Goal: Task Accomplishment & Management: Manage account settings

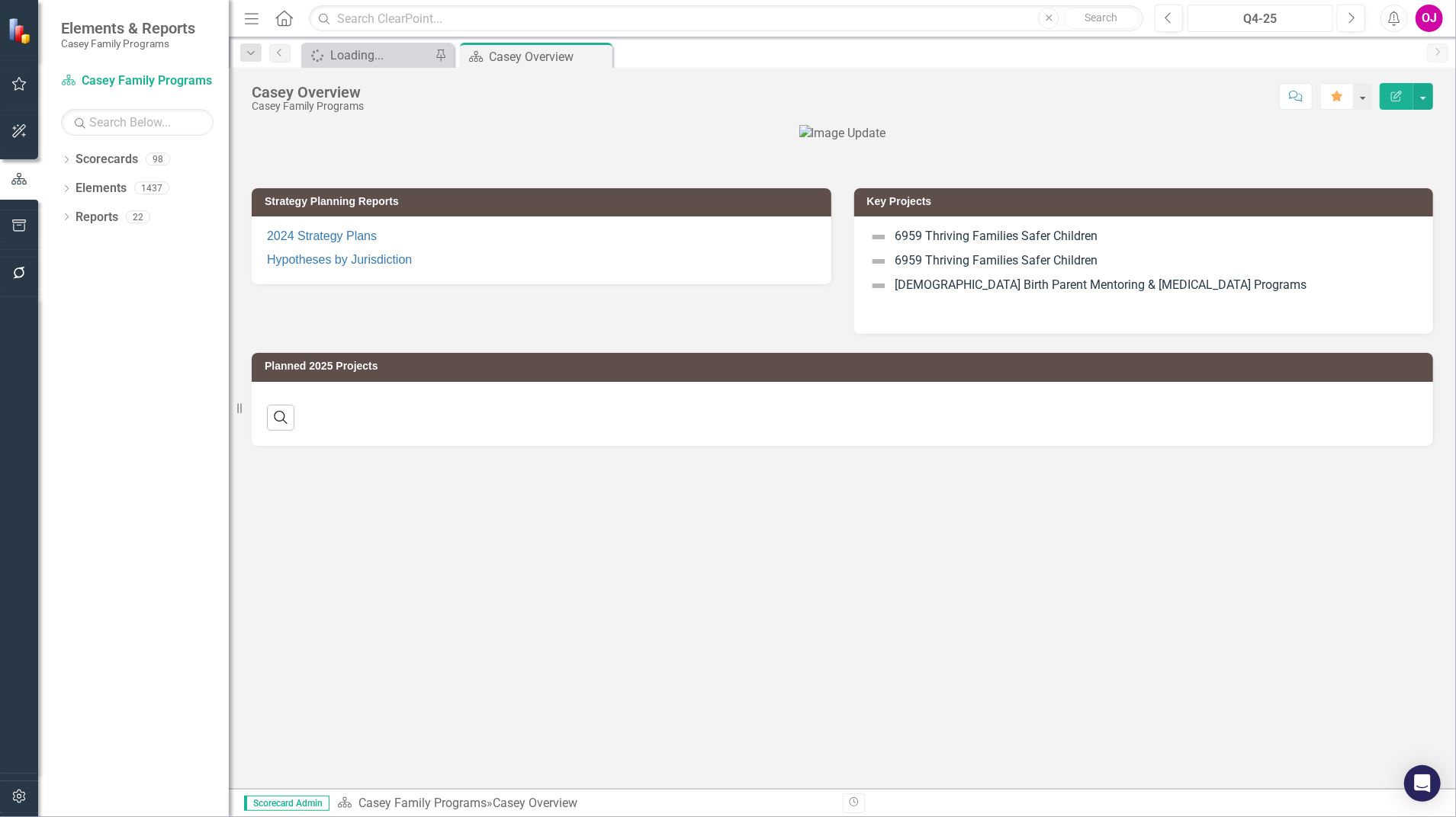
click at [1302, 17] on div "Q4-25" at bounding box center [1259, 19] width 135 height 18
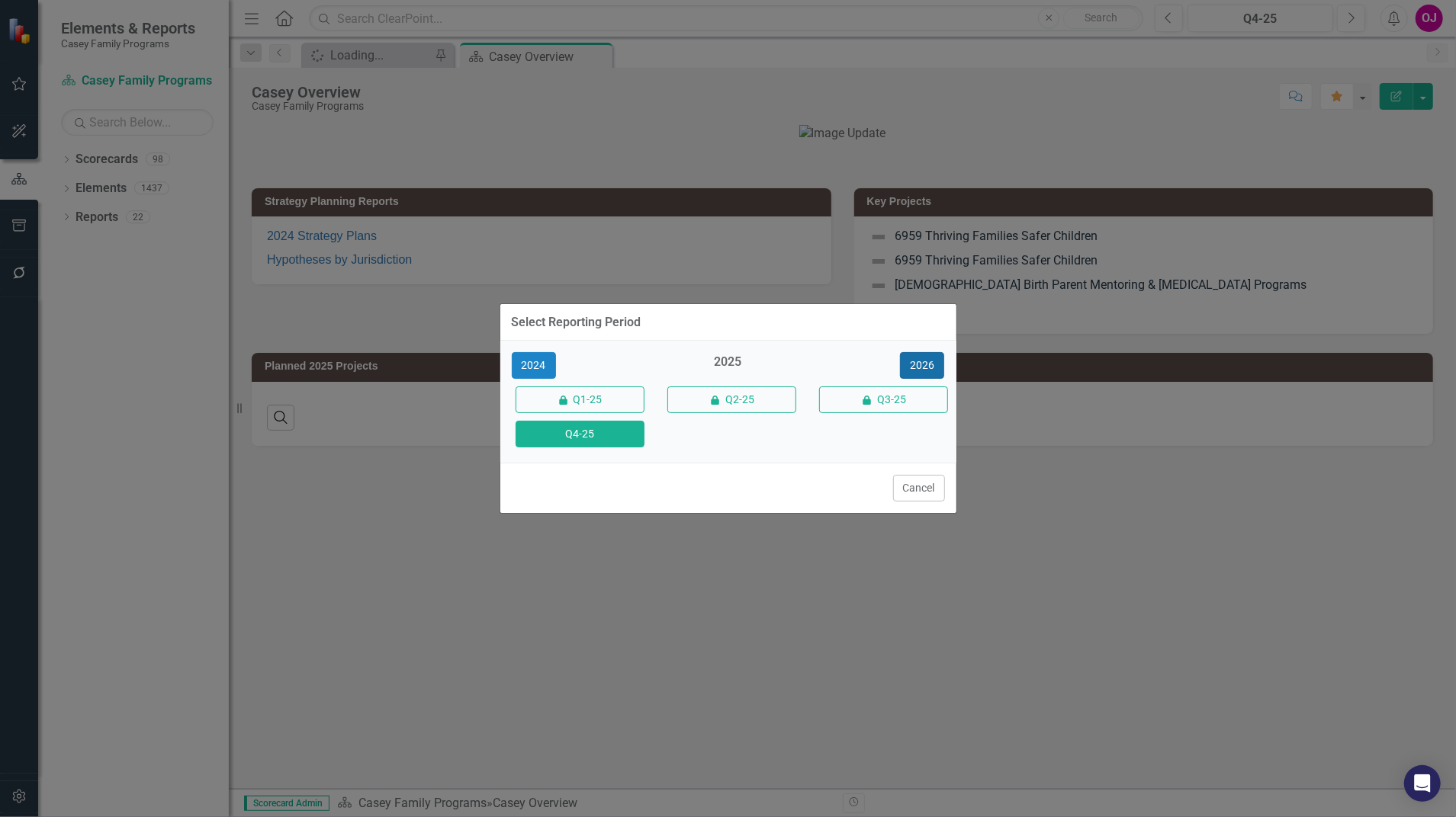
click at [930, 357] on button "2026" at bounding box center [922, 365] width 44 height 27
click at [581, 440] on button "Q4-26" at bounding box center [580, 434] width 129 height 27
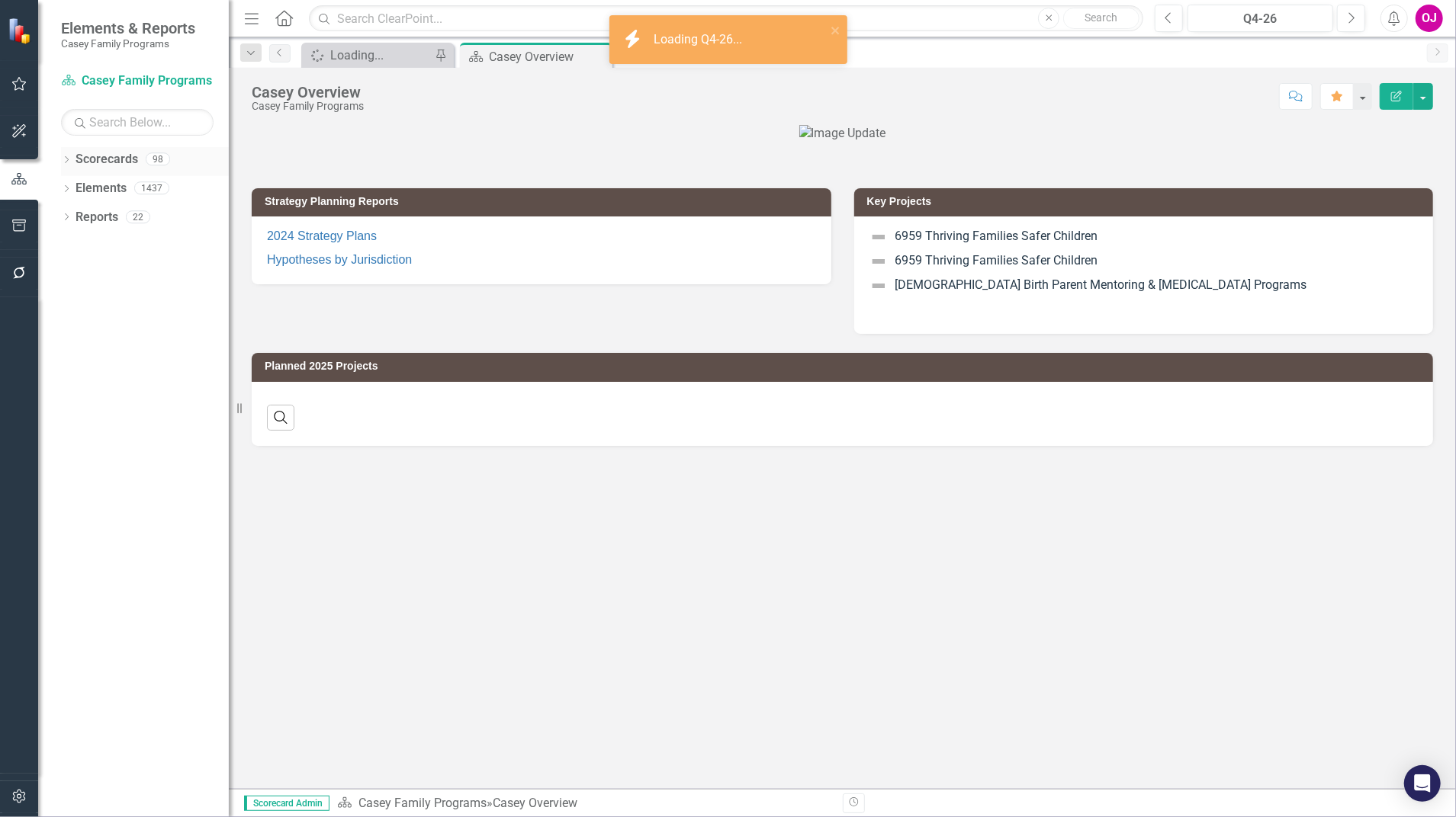
click at [64, 159] on icon "Dropdown" at bounding box center [66, 161] width 11 height 9
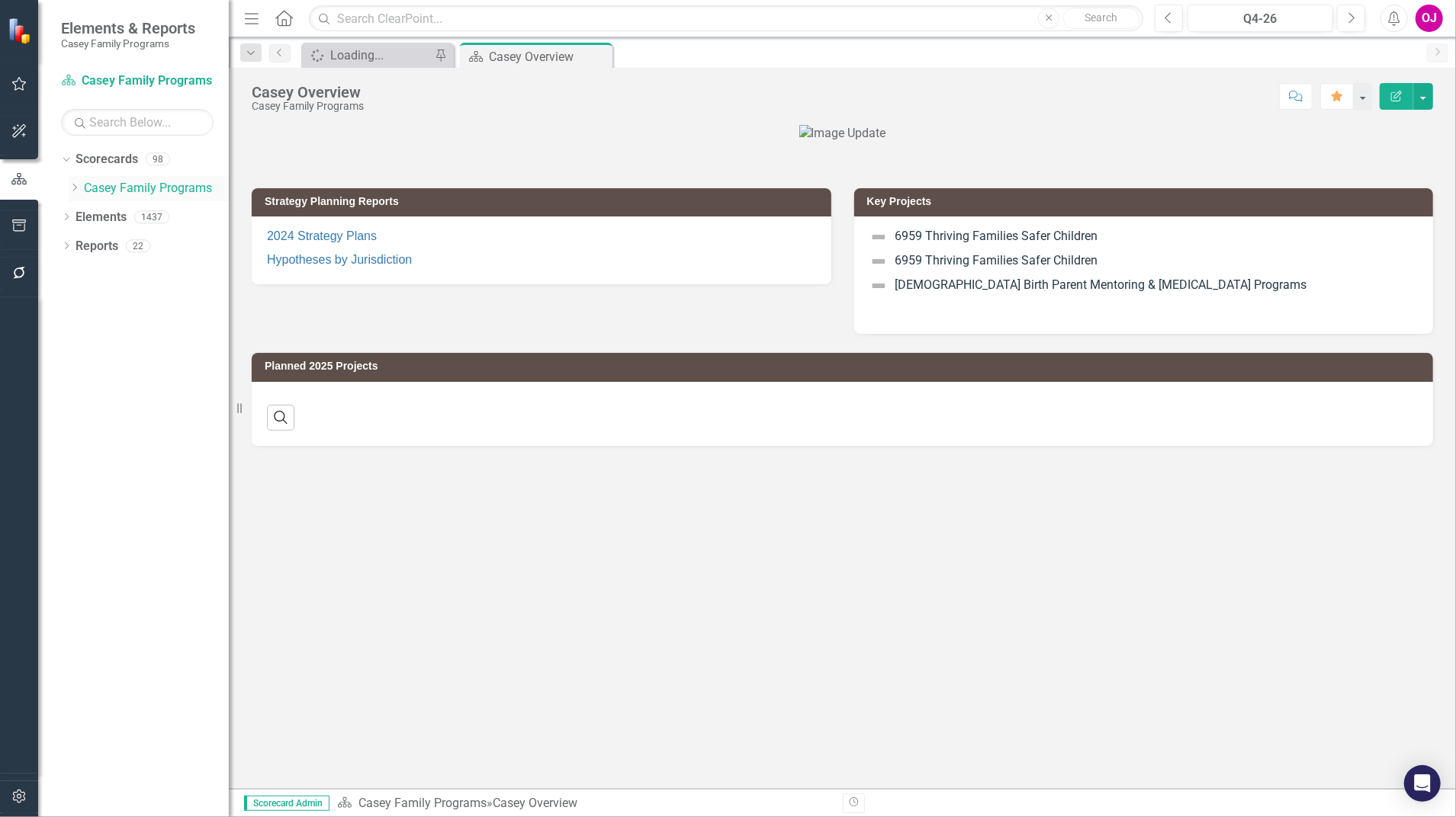
click at [73, 185] on icon "Dropdown" at bounding box center [74, 188] width 11 height 9
click at [113, 253] on link "Strategic Consulting 2" at bounding box center [164, 246] width 129 height 17
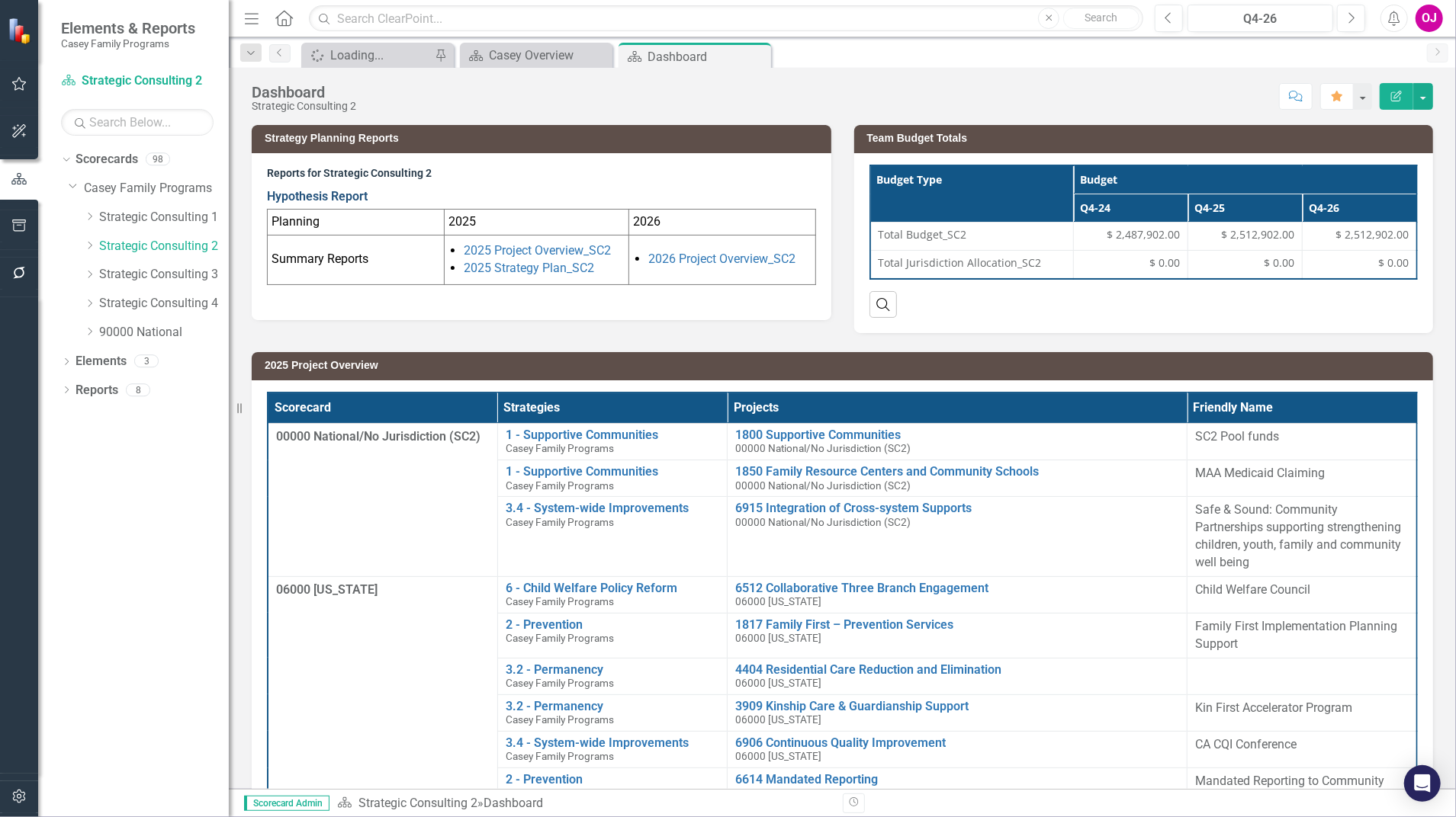
click at [358, 196] on link "Hypothesis Report" at bounding box center [317, 197] width 100 height 14
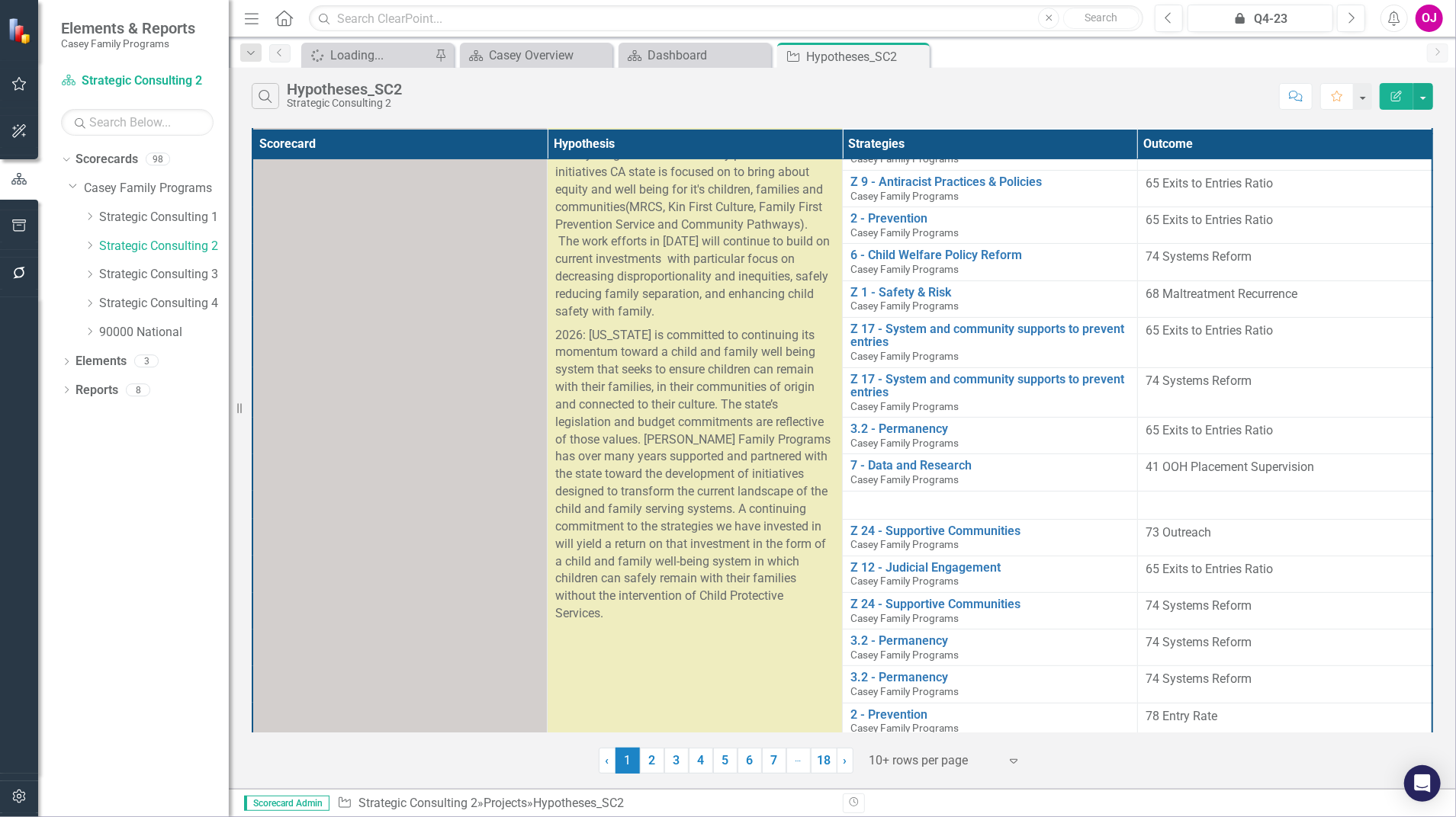
scroll to position [497, 0]
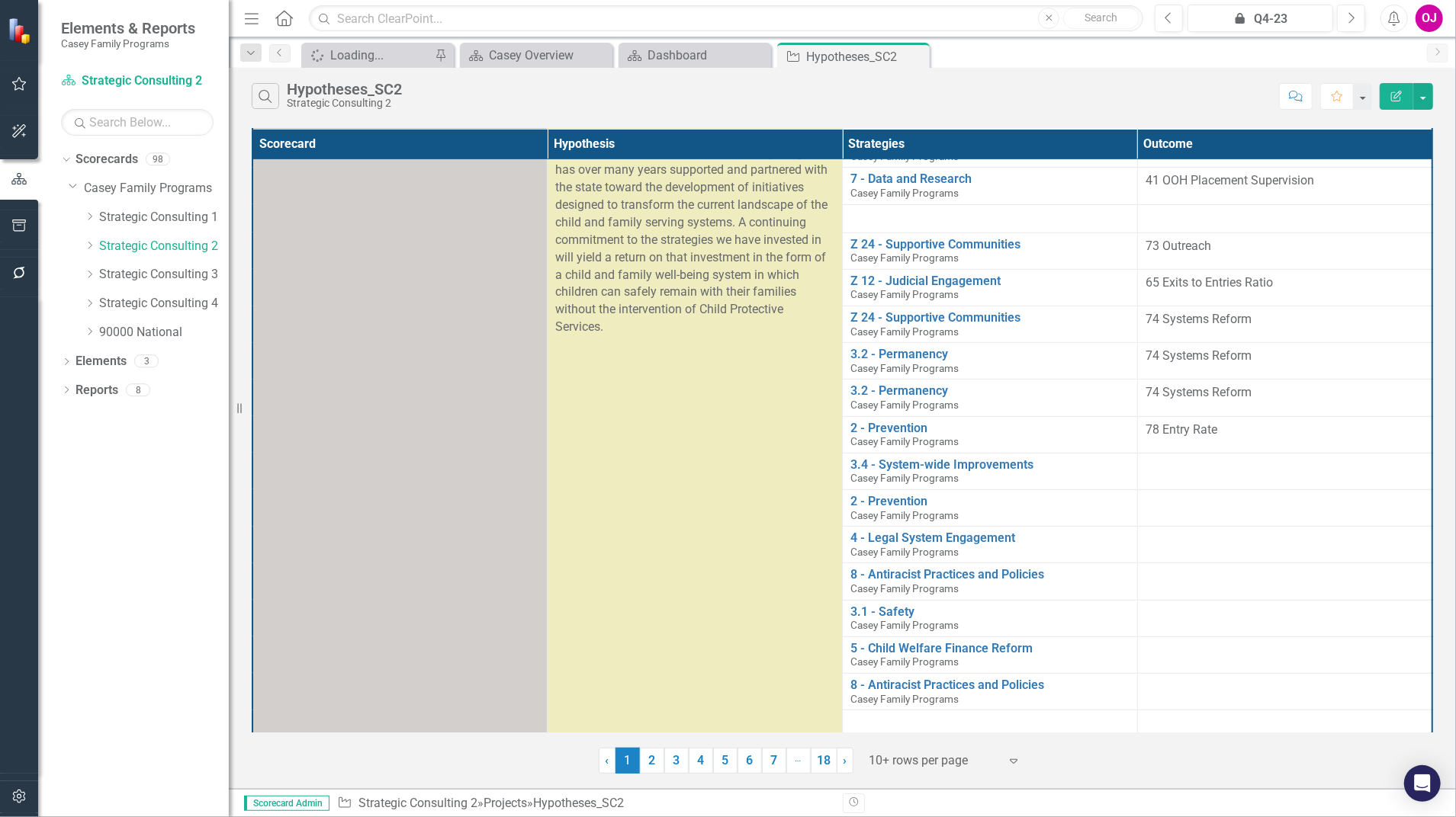
click at [1015, 761] on icon at bounding box center [1014, 762] width 8 height 5
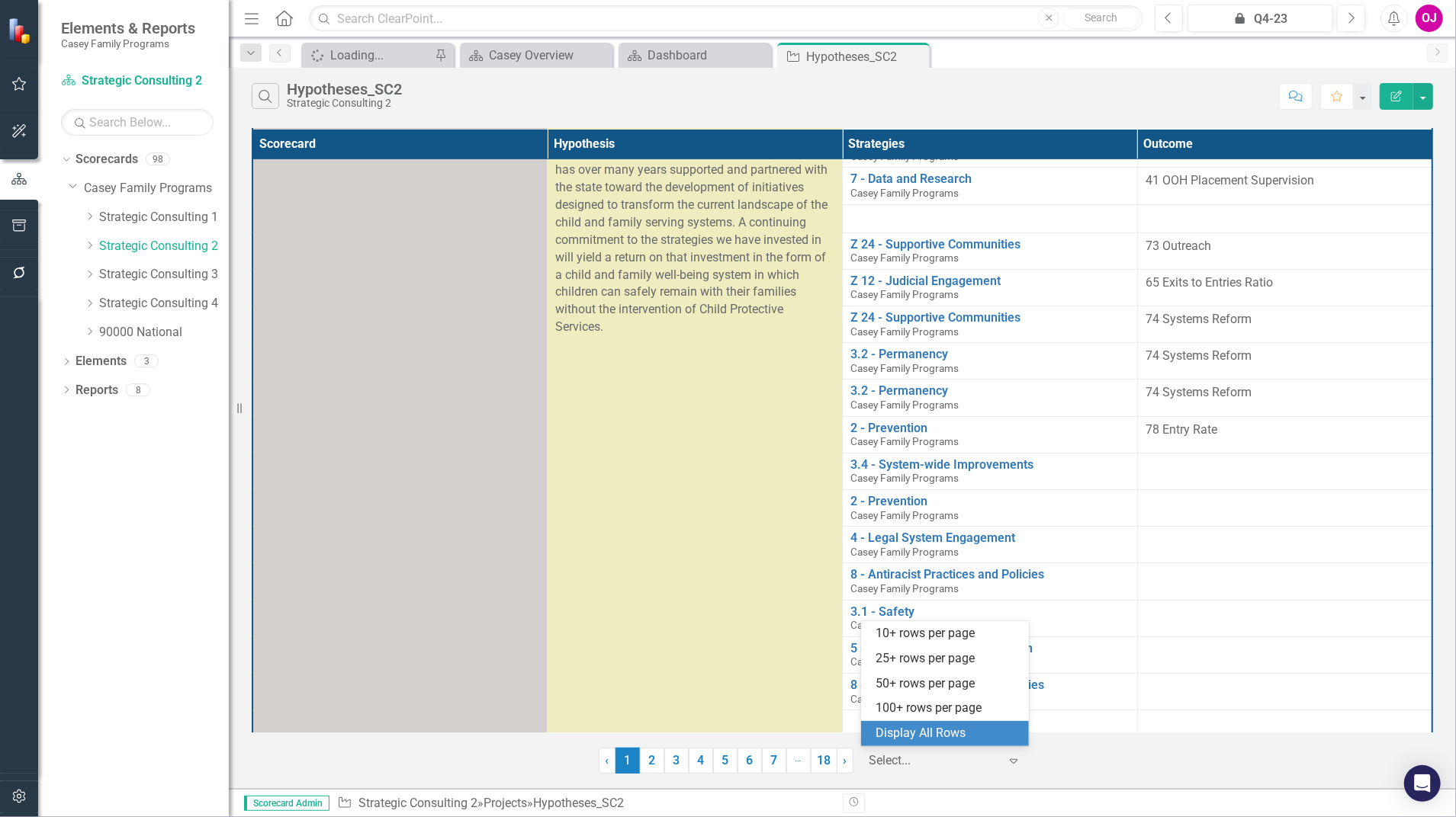
click at [959, 733] on div "Display All Rows" at bounding box center [948, 733] width 144 height 17
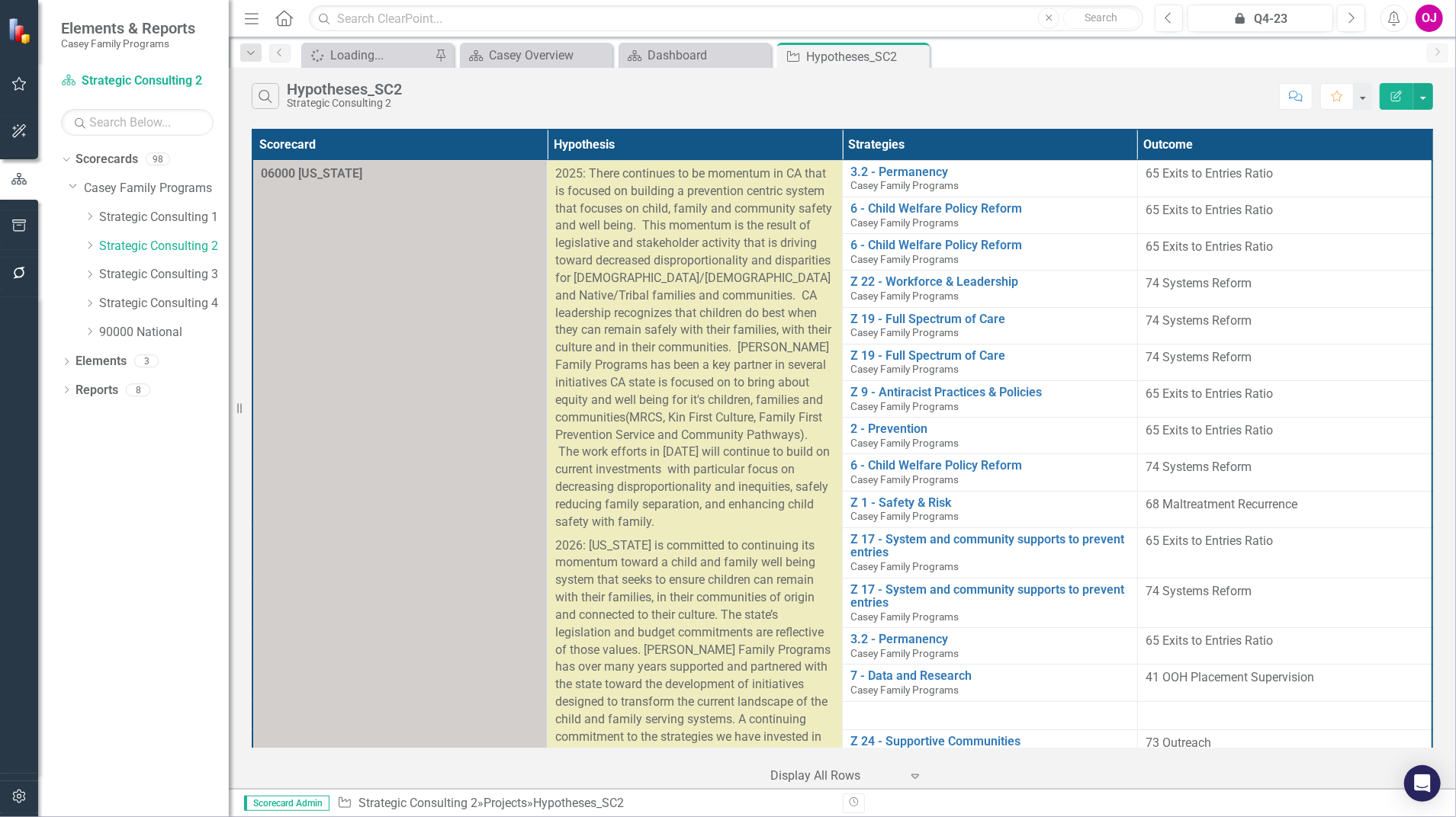
scroll to position [0, 0]
click at [1428, 100] on button "button" at bounding box center [1423, 96] width 20 height 27
click at [1367, 188] on link "Excel Export to Excel" at bounding box center [1372, 182] width 121 height 28
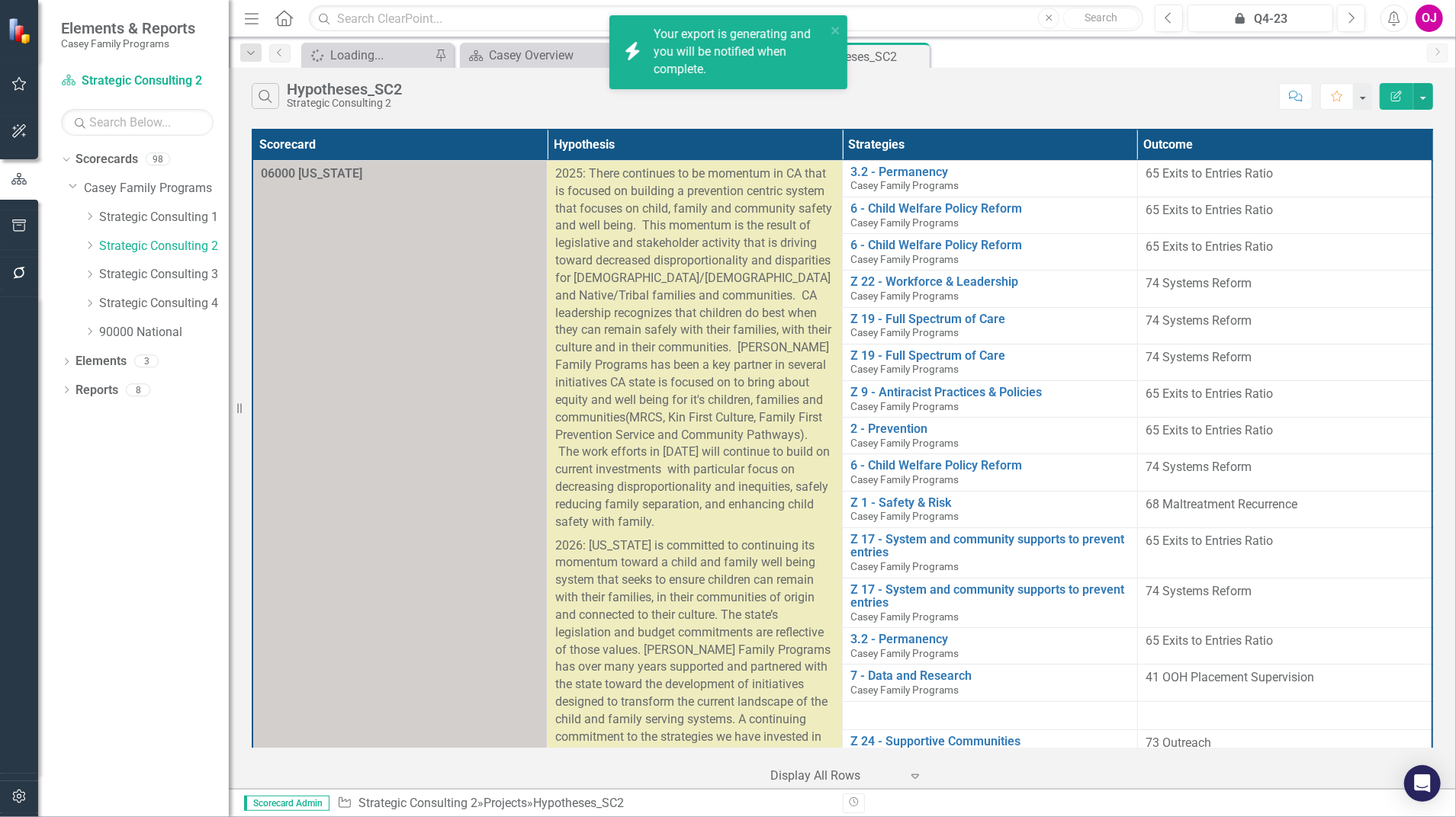
click at [703, 64] on div "Your export is generating and you will be notified when complete." at bounding box center [740, 52] width 172 height 53
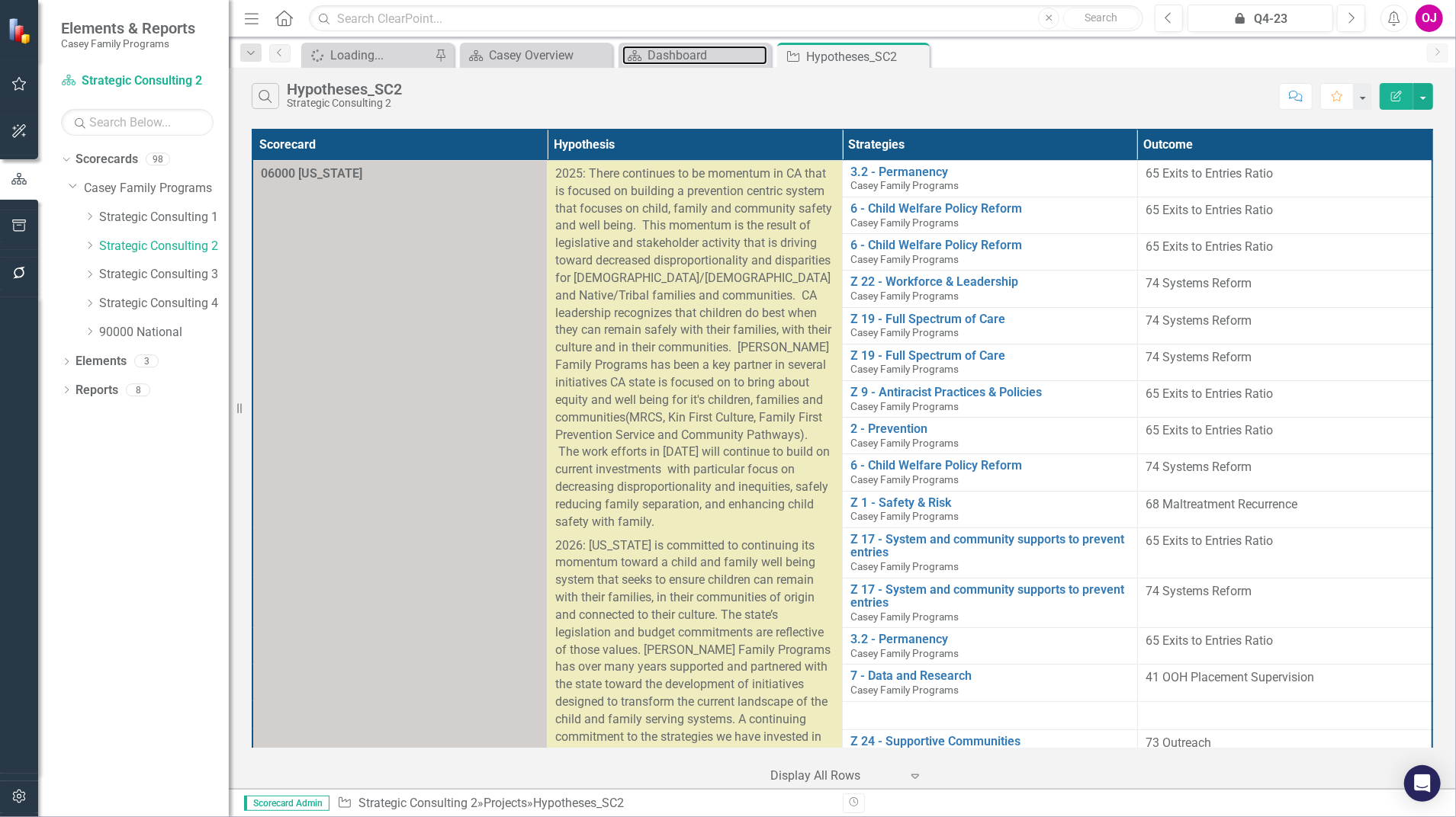
click at [730, 58] on div "Dashboard" at bounding box center [707, 55] width 120 height 19
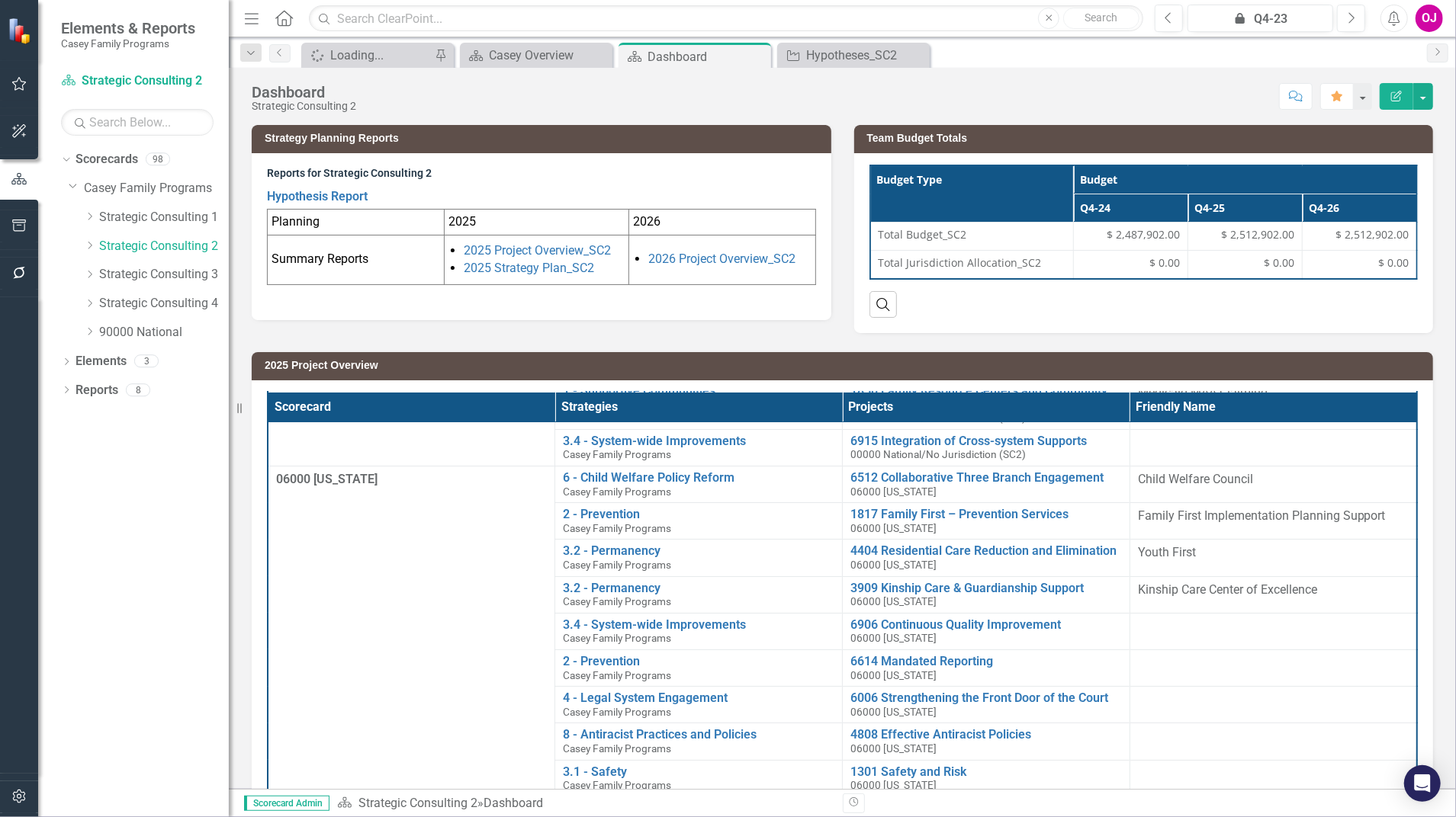
scroll to position [101, 0]
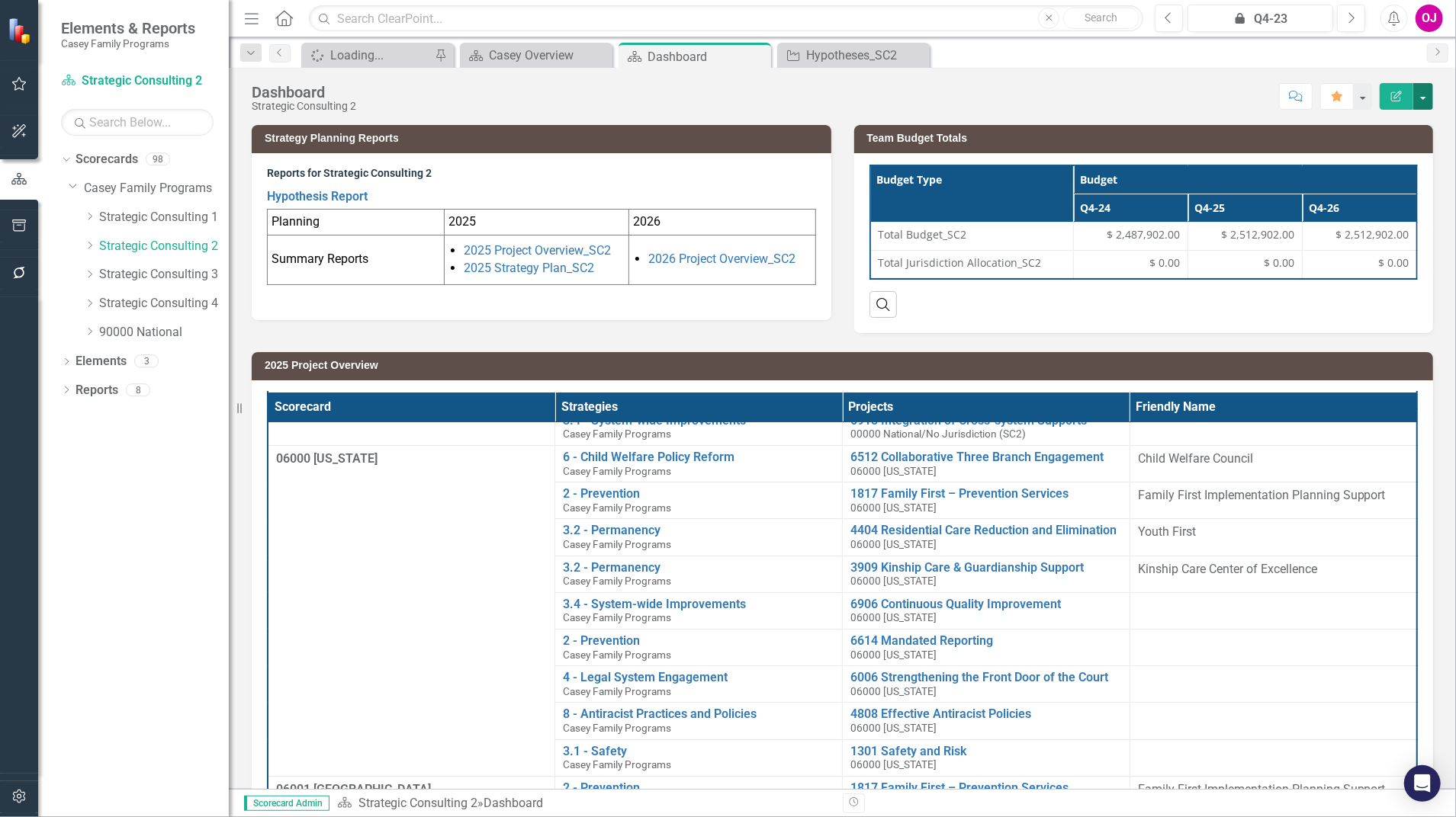
click at [1425, 100] on button "button" at bounding box center [1423, 96] width 20 height 27
click at [1338, 322] on div "Budget Type Budget Q4-24 Q4-25 Q4-26 Total Budget_SC2 $ 2,487,902.00 $ 2,512,90…" at bounding box center [1144, 242] width 580 height 179
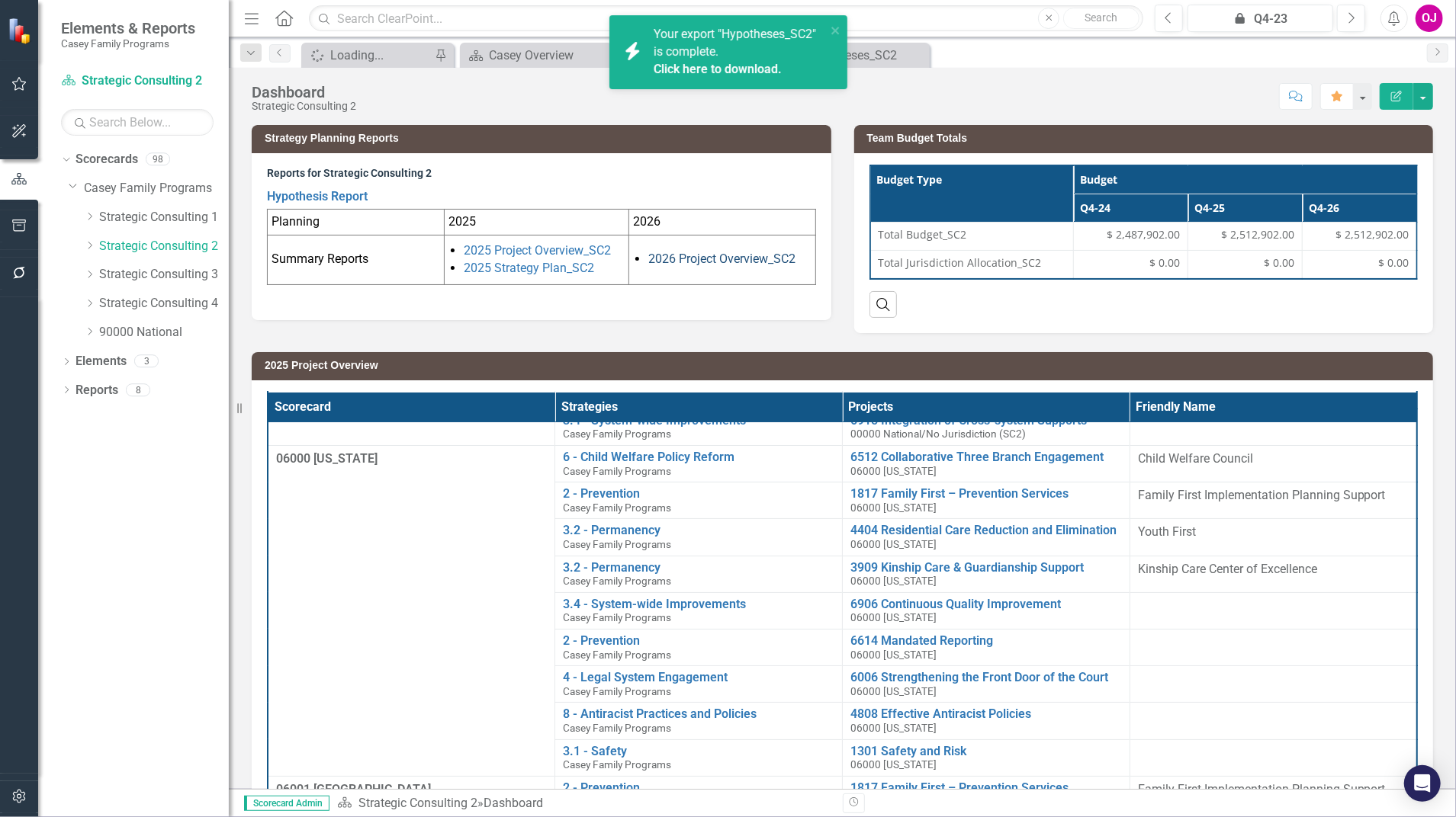
click at [711, 257] on link "2026 Project Overview_SC2" at bounding box center [722, 259] width 147 height 14
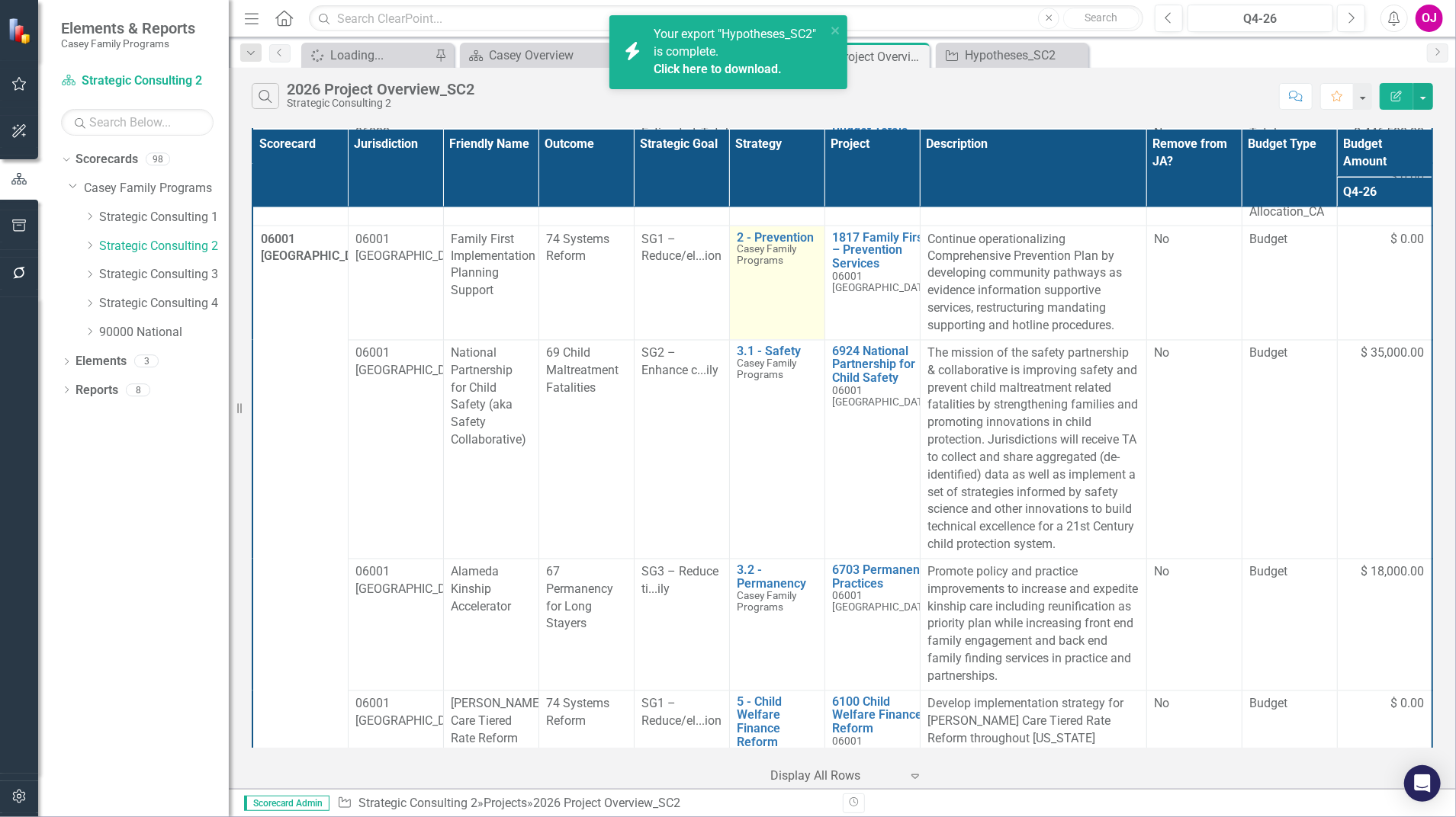
scroll to position [2134, 0]
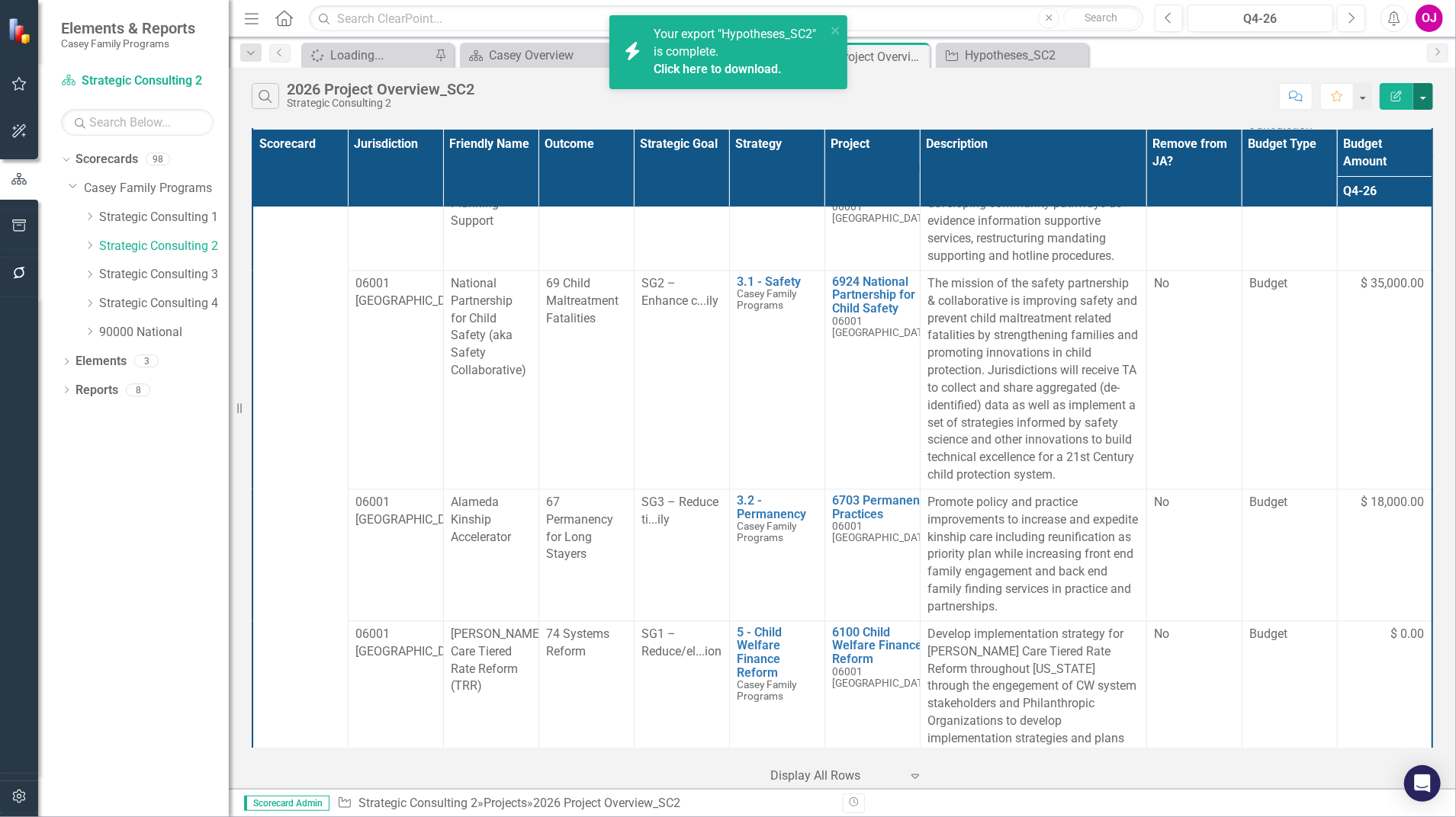
click at [1429, 98] on button "button" at bounding box center [1423, 96] width 20 height 27
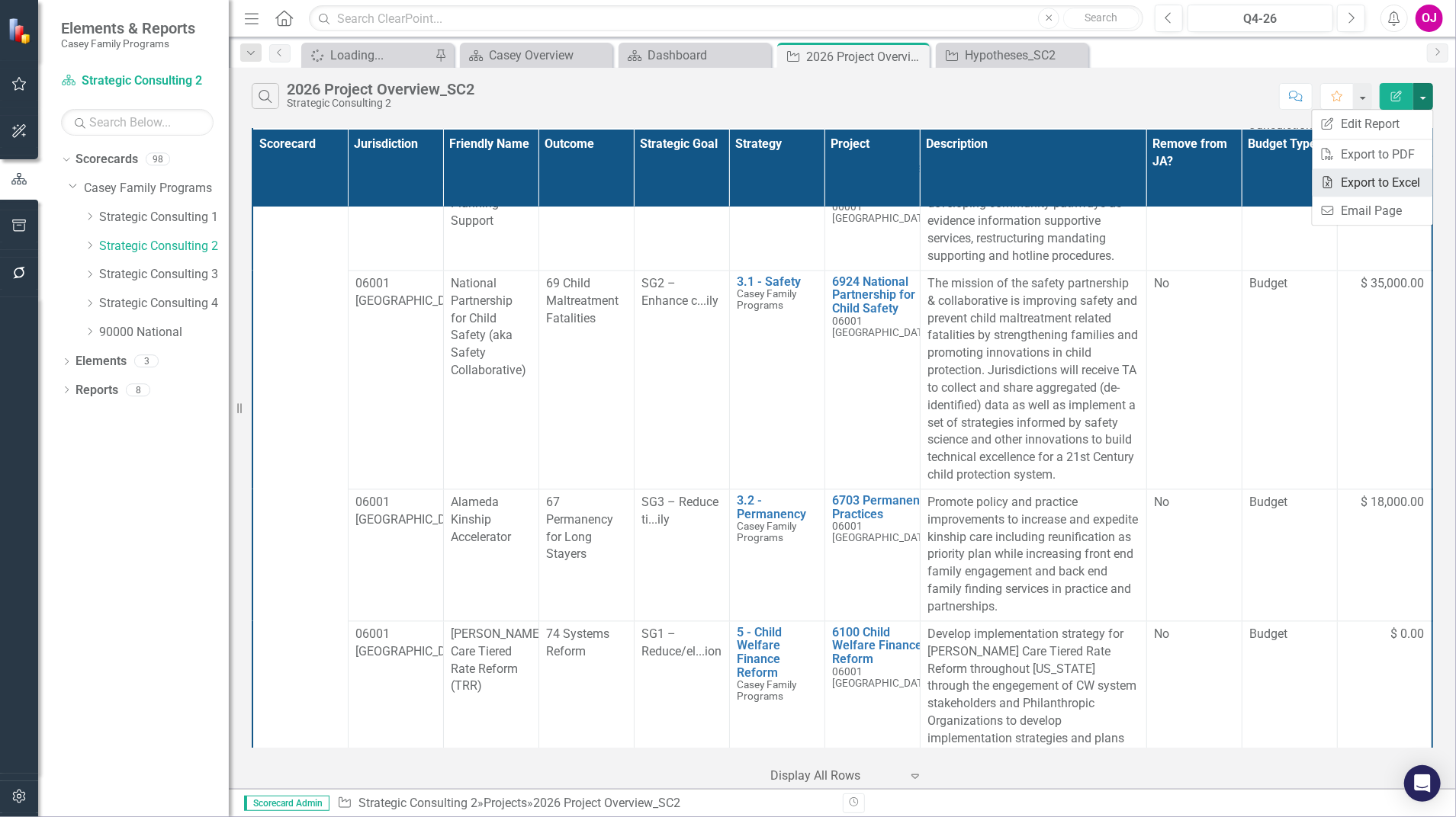
click at [1399, 174] on link "Excel Export to Excel" at bounding box center [1372, 182] width 121 height 28
click at [955, 50] on icon "Project" at bounding box center [951, 55] width 15 height 12
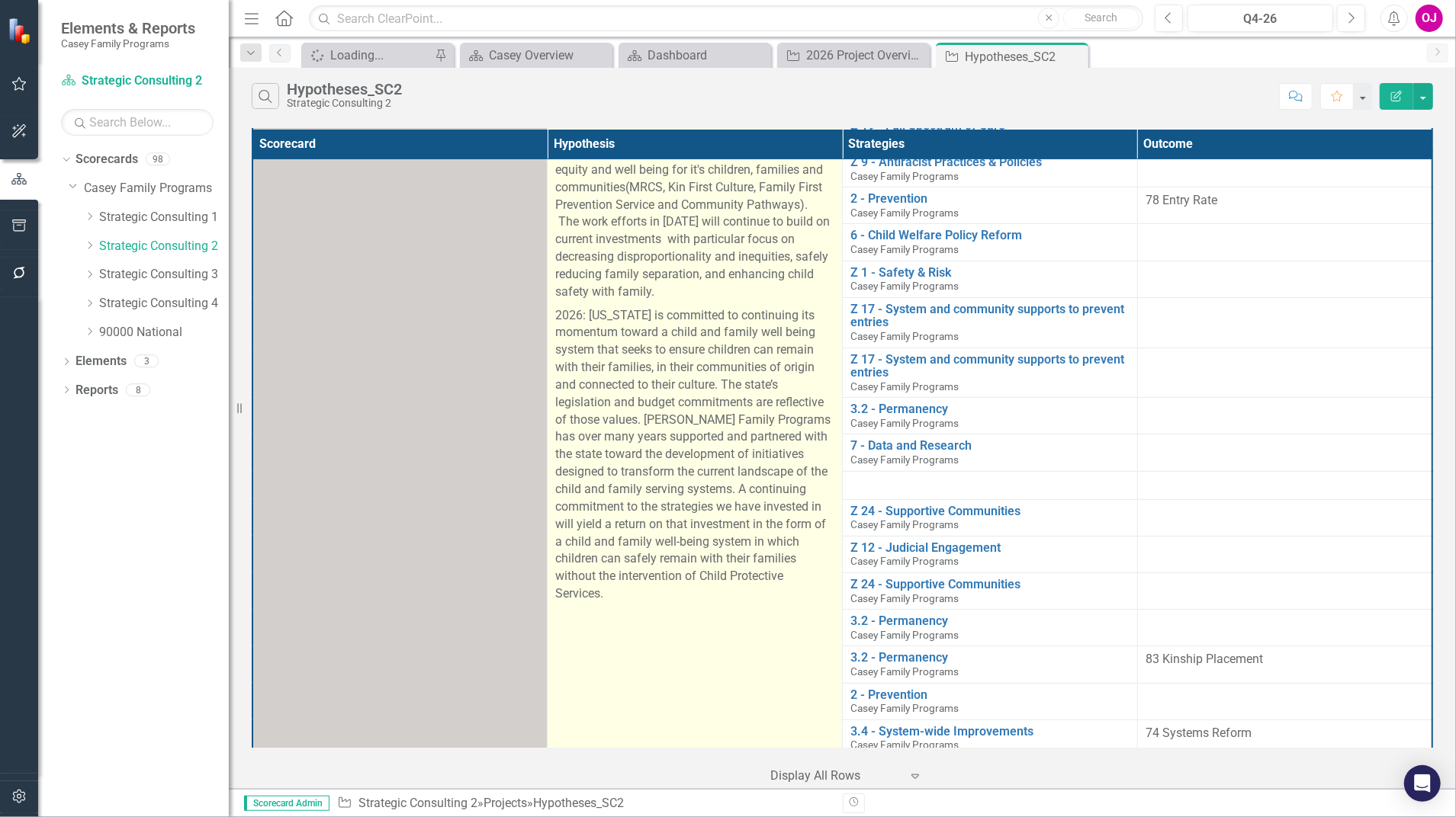
scroll to position [101, 0]
